Goal: Task Accomplishment & Management: Complete application form

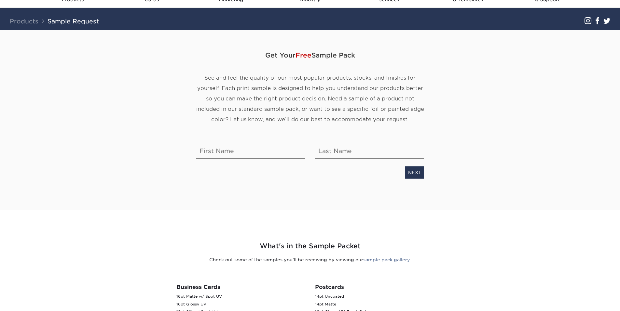
scroll to position [33, 0]
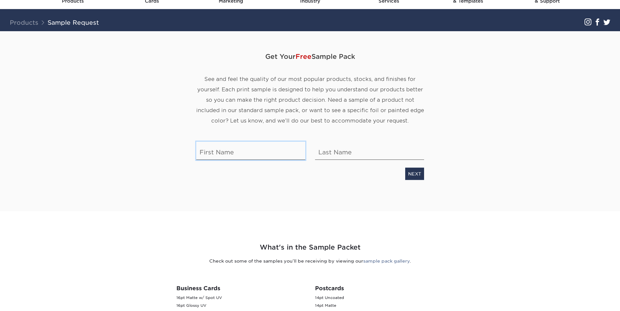
click at [242, 155] on input "text" at bounding box center [250, 151] width 109 height 18
type input "[PERSON_NAME]"
click at [326, 143] on input "text" at bounding box center [369, 151] width 109 height 18
type input "ura"
click at [405, 171] on div "NEXT" at bounding box center [310, 172] width 238 height 15
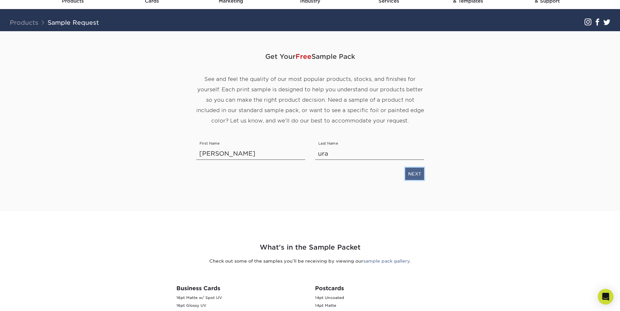
click at [411, 172] on link "NEXT" at bounding box center [414, 174] width 19 height 12
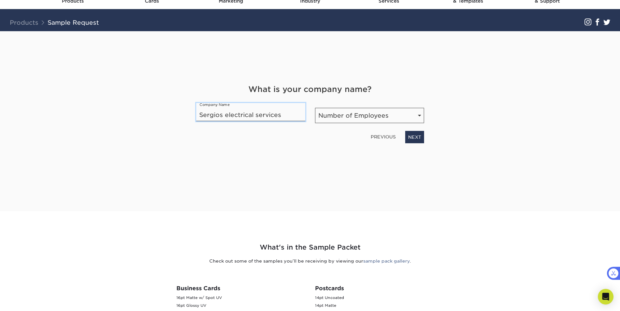
type input "Sergios electrical services"
click at [391, 115] on select "Number of Employees Self-employed 1-10 employees 11-50 employees 51-200 employe…" at bounding box center [369, 115] width 109 height 15
select select "Self-employed"
click at [315, 108] on select "Number of Employees Self-employed 1-10 employees 11-50 employees 51-200 employe…" at bounding box center [369, 115] width 109 height 15
click at [415, 139] on link "NEXT" at bounding box center [414, 137] width 19 height 12
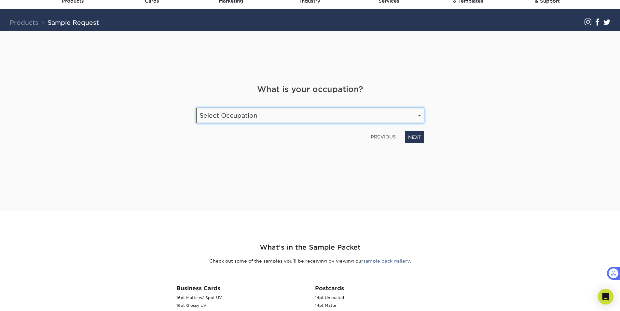
click at [310, 119] on select "Select Occupation Agency Automotive Blogger Cleaning Services Construction Educ…" at bounding box center [310, 115] width 228 height 15
select select "Construction"
click at [196, 108] on select "Select Occupation Agency Automotive Blogger Cleaning Services Construction Educ…" at bounding box center [310, 115] width 228 height 15
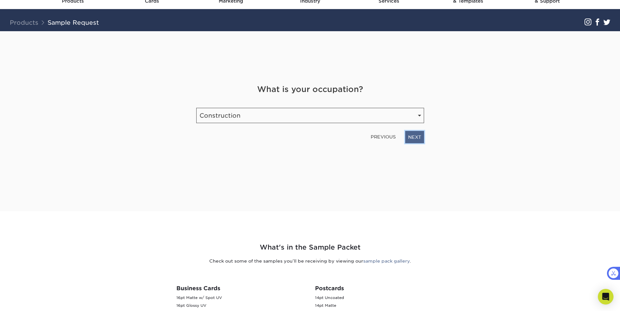
click at [409, 136] on link "NEXT" at bounding box center [414, 137] width 19 height 12
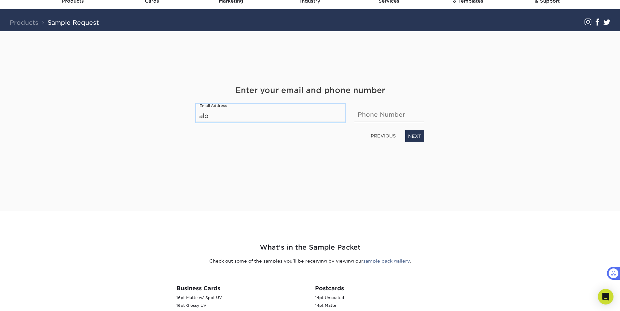
type input "[EMAIL_ADDRESS][DOMAIN_NAME]"
drag, startPoint x: 256, startPoint y: 143, endPoint x: 360, endPoint y: 120, distance: 105.9
click at [360, 120] on div "Get Your Free Sample Pack See and feel the quality of our most popular products…" at bounding box center [310, 113] width 228 height 165
drag, startPoint x: 396, startPoint y: 114, endPoint x: 339, endPoint y: 119, distance: 57.9
click at [339, 119] on div "Enter your email and phone number Email Address [EMAIL_ADDRESS][DOMAIN_NAME] Ph…" at bounding box center [310, 114] width 238 height 58
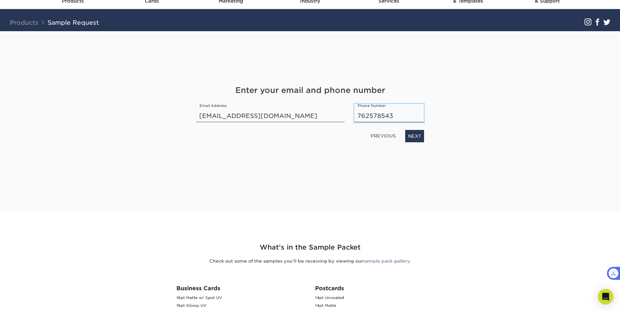
type input "7625785433"
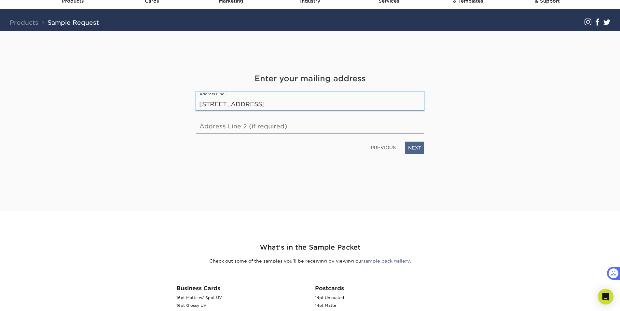
type input "[STREET_ADDRESS]"
click at [422, 153] on link "NEXT" at bounding box center [414, 148] width 19 height 12
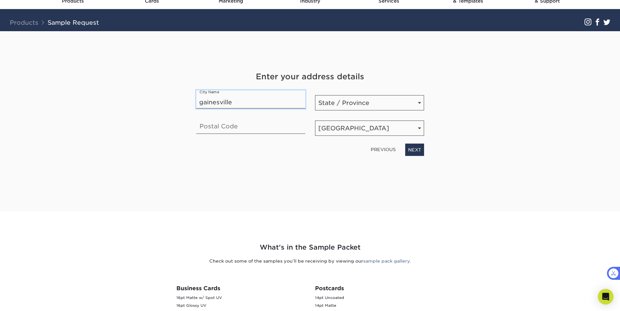
type input "gainesville"
click at [257, 126] on input "text" at bounding box center [250, 125] width 109 height 18
type input "30504"
click at [379, 103] on select "State / Province [US_STATE] [US_STATE] [US_STATE] [US_STATE] [US_STATE] [US_STA…" at bounding box center [369, 102] width 109 height 15
select select "GA"
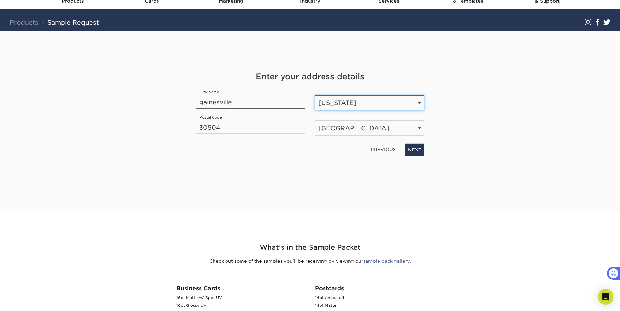
click at [315, 95] on select "State / Province [US_STATE] [US_STATE] [US_STATE] [US_STATE] [US_STATE] [US_STA…" at bounding box center [369, 102] width 109 height 15
click at [418, 151] on link "NEXT" at bounding box center [414, 150] width 19 height 12
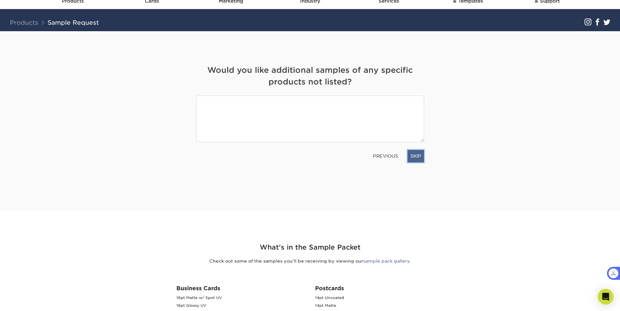
click at [412, 157] on link "SKIP" at bounding box center [416, 156] width 17 height 12
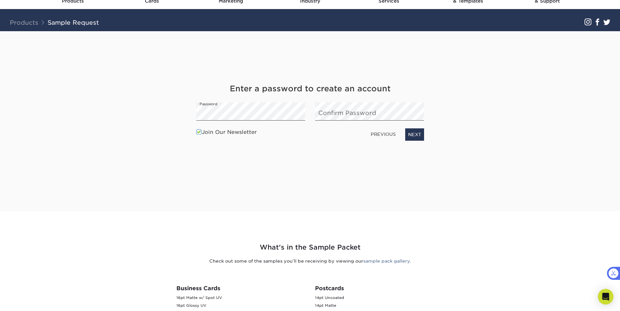
click at [242, 133] on label "Join Our Newsletter" at bounding box center [226, 133] width 61 height 8
click at [0, 0] on input "Join Our Newsletter" at bounding box center [0, 0] width 0 height 0
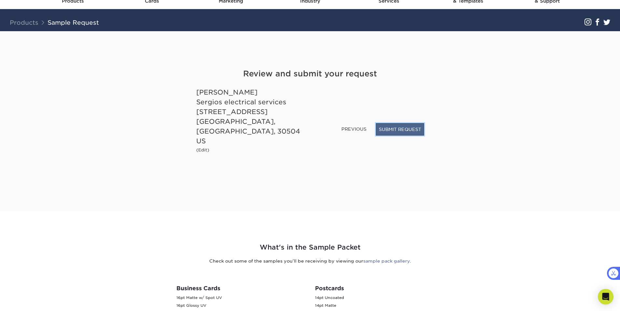
click at [403, 136] on button "SUBMIT REQUEST" at bounding box center [400, 129] width 48 height 12
